Goal: Information Seeking & Learning: Learn about a topic

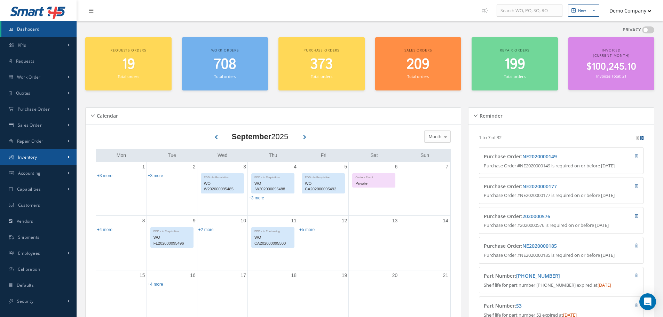
click at [37, 155] on span "Inventory" at bounding box center [27, 157] width 19 height 6
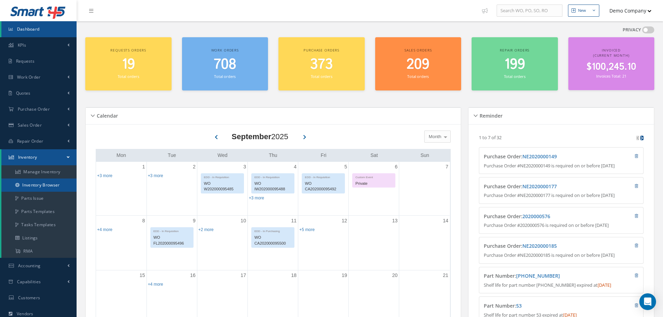
click at [49, 188] on link "Inventory Browser" at bounding box center [38, 184] width 75 height 13
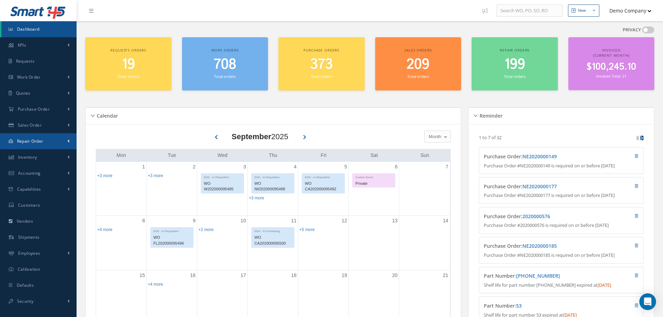
click at [52, 138] on link "Repair Order" at bounding box center [38, 141] width 77 height 16
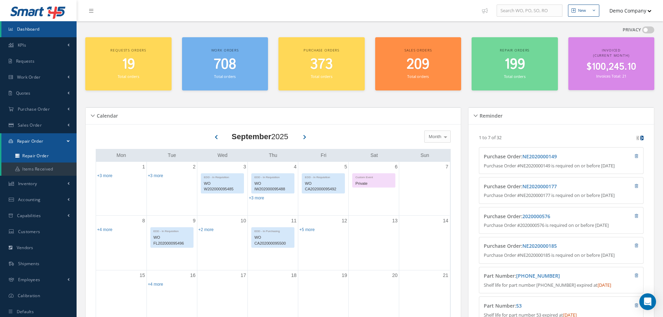
click at [45, 151] on link "Repair Order" at bounding box center [38, 155] width 75 height 13
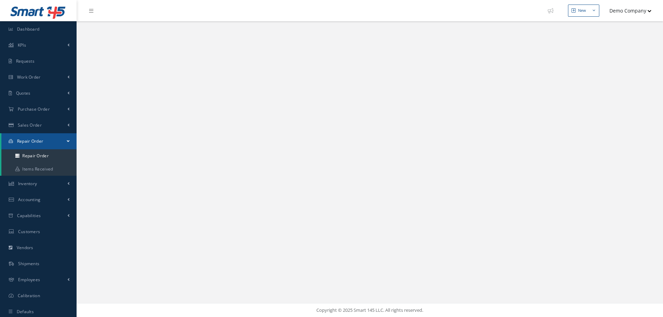
select select "25"
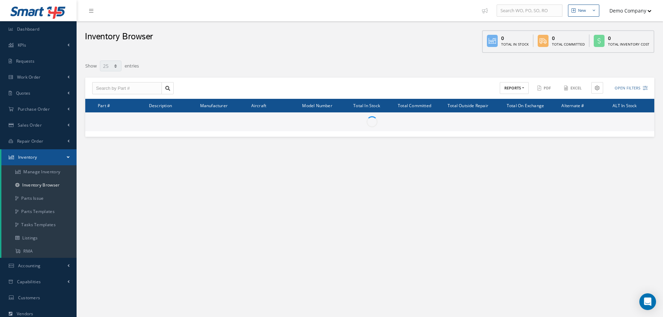
select select "25"
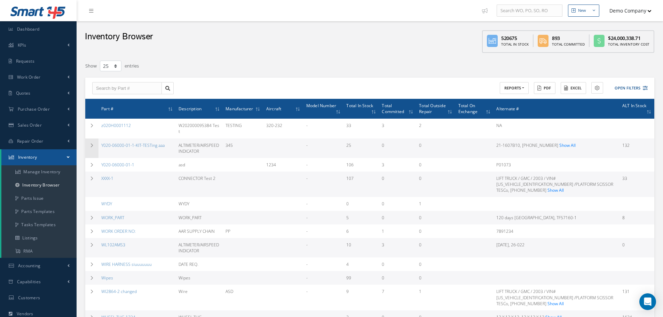
click at [97, 143] on td at bounding box center [91, 147] width 13 height 19
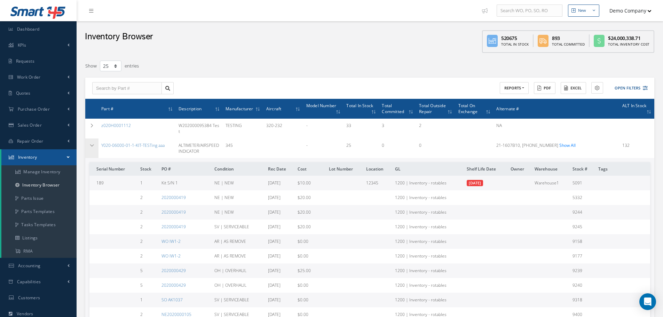
click at [97, 143] on td at bounding box center [91, 147] width 13 height 19
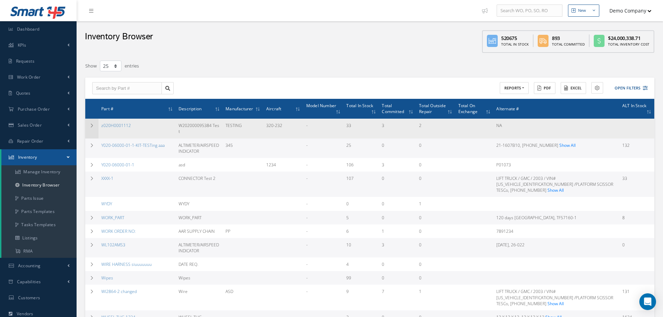
click at [93, 127] on icon at bounding box center [91, 125] width 5 height 4
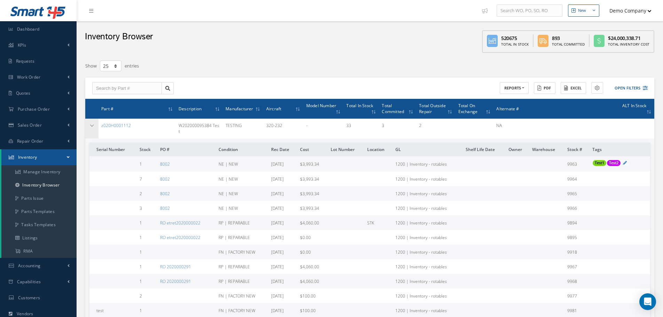
click at [93, 127] on icon at bounding box center [91, 125] width 5 height 4
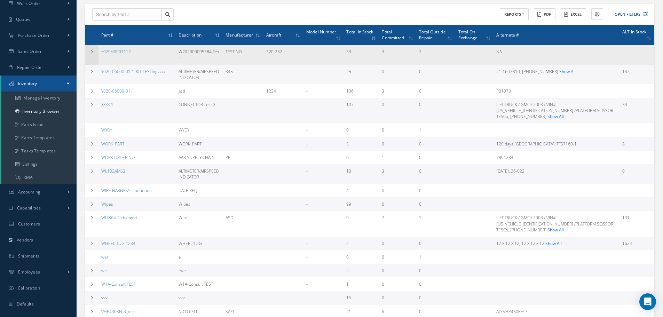
scroll to position [84, 0]
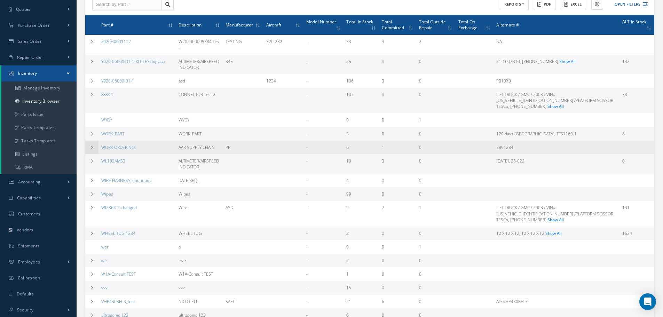
click at [94, 145] on icon at bounding box center [91, 147] width 5 height 4
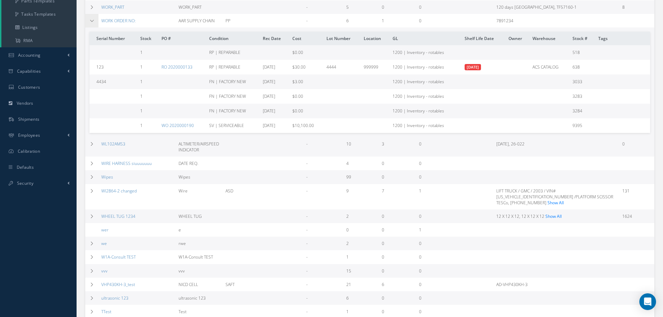
scroll to position [225, 0]
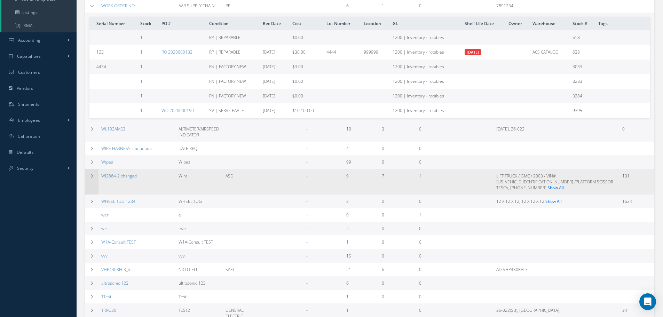
click at [89, 169] on td at bounding box center [91, 181] width 13 height 25
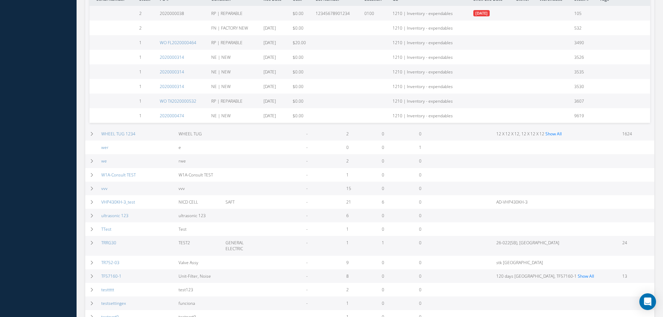
scroll to position [433, 0]
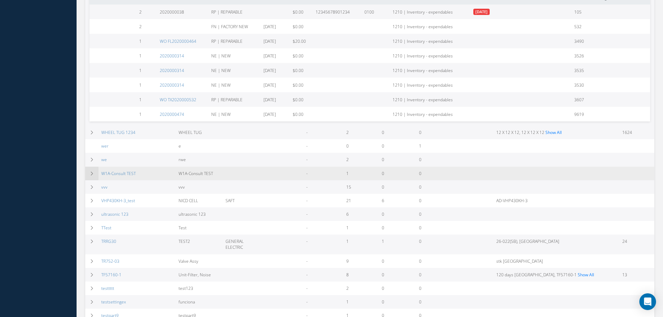
click at [96, 167] on td at bounding box center [91, 174] width 13 height 14
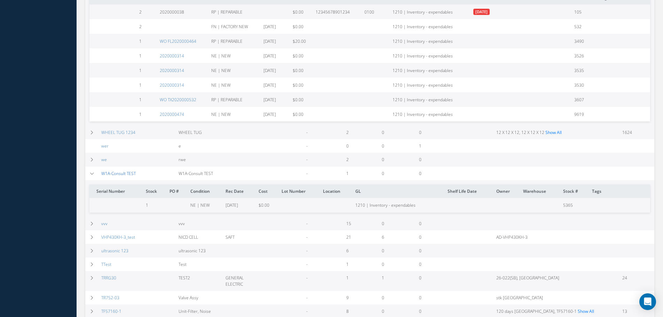
click at [125, 170] on link "W1A-Consult TEST" at bounding box center [118, 173] width 34 height 6
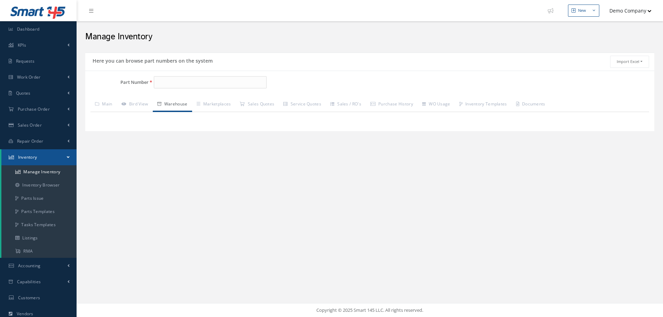
type input "W1A-Consult TEST"
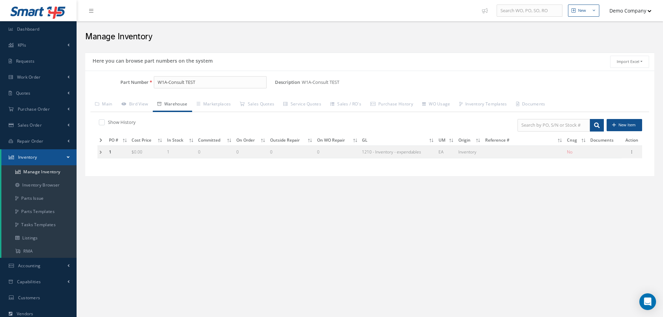
click at [101, 152] on td at bounding box center [101, 151] width 9 height 13
